Goal: Check status: Check status

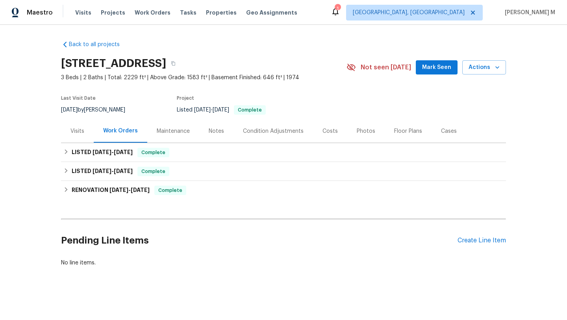
click at [441, 133] on div "Cases" at bounding box center [449, 131] width 16 height 8
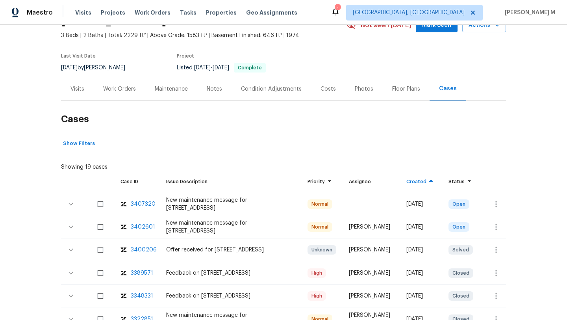
scroll to position [50, 0]
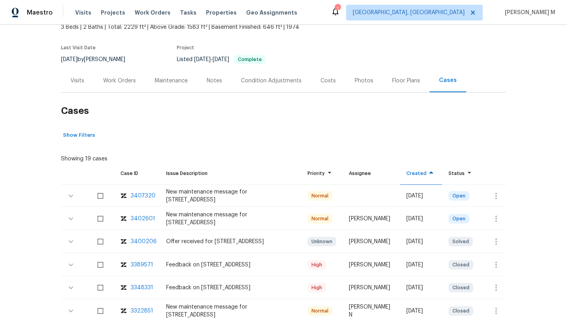
click at [143, 219] on div "3402601" at bounding box center [143, 219] width 24 height 8
click at [142, 220] on div "3402601" at bounding box center [143, 219] width 24 height 8
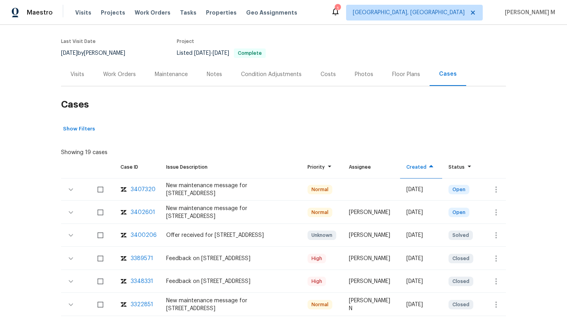
scroll to position [57, 0]
